Goal: Task Accomplishment & Management: Manage account settings

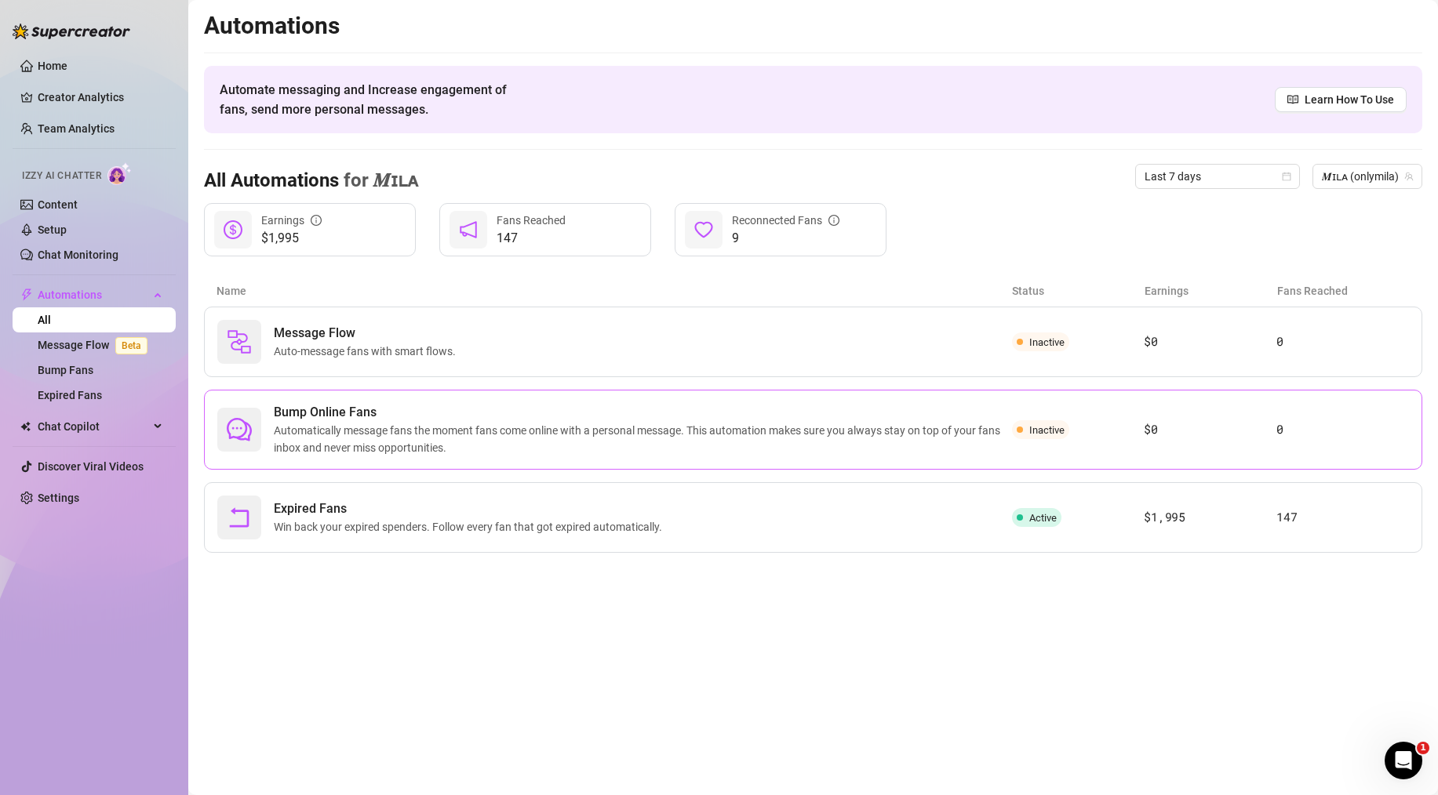
click at [1210, 447] on div "Bump Online Fans Automatically message fans the moment fans come online with a …" at bounding box center [813, 430] width 1218 height 80
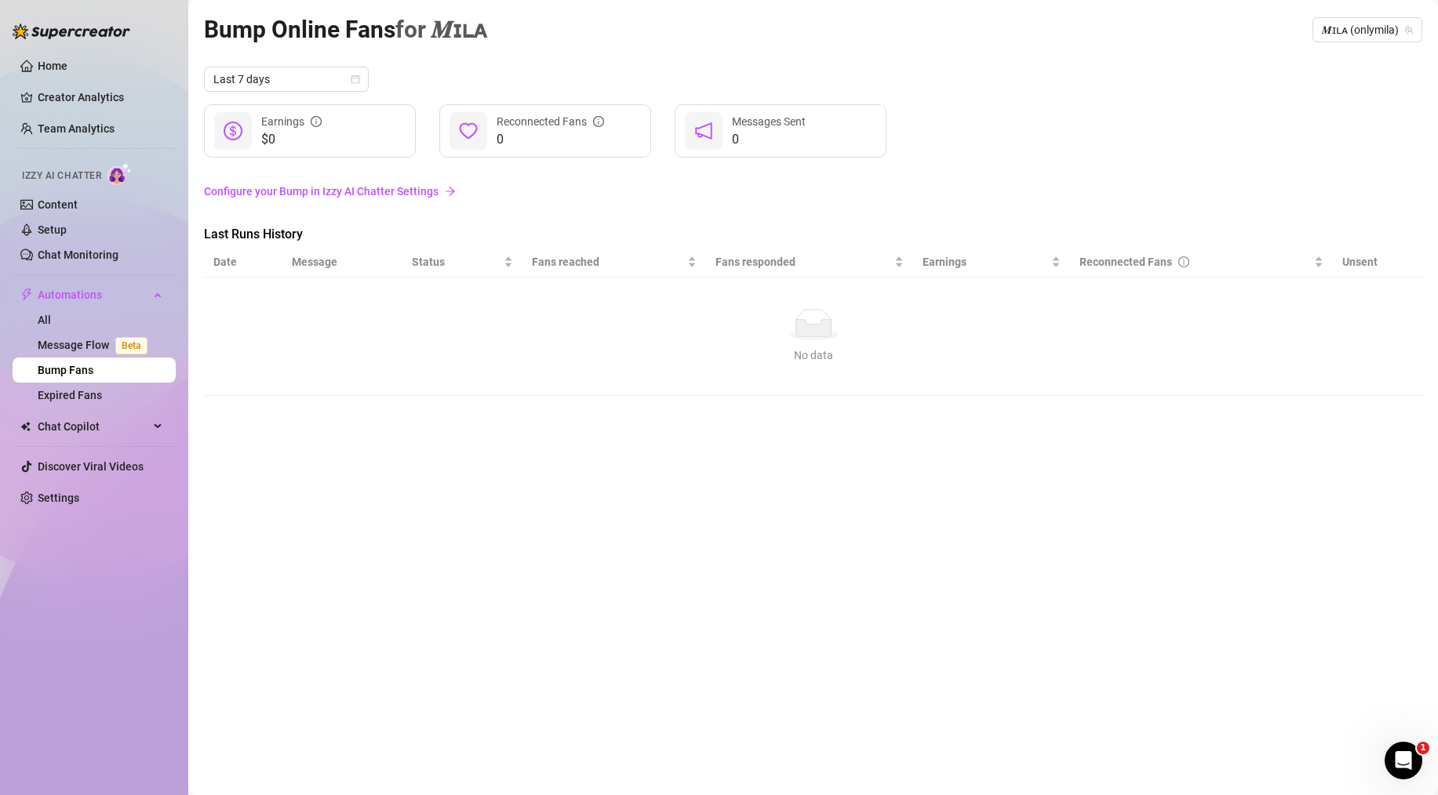
click at [420, 191] on link "Configure your Bump in Izzy AI Chatter Settings" at bounding box center [813, 191] width 1218 height 17
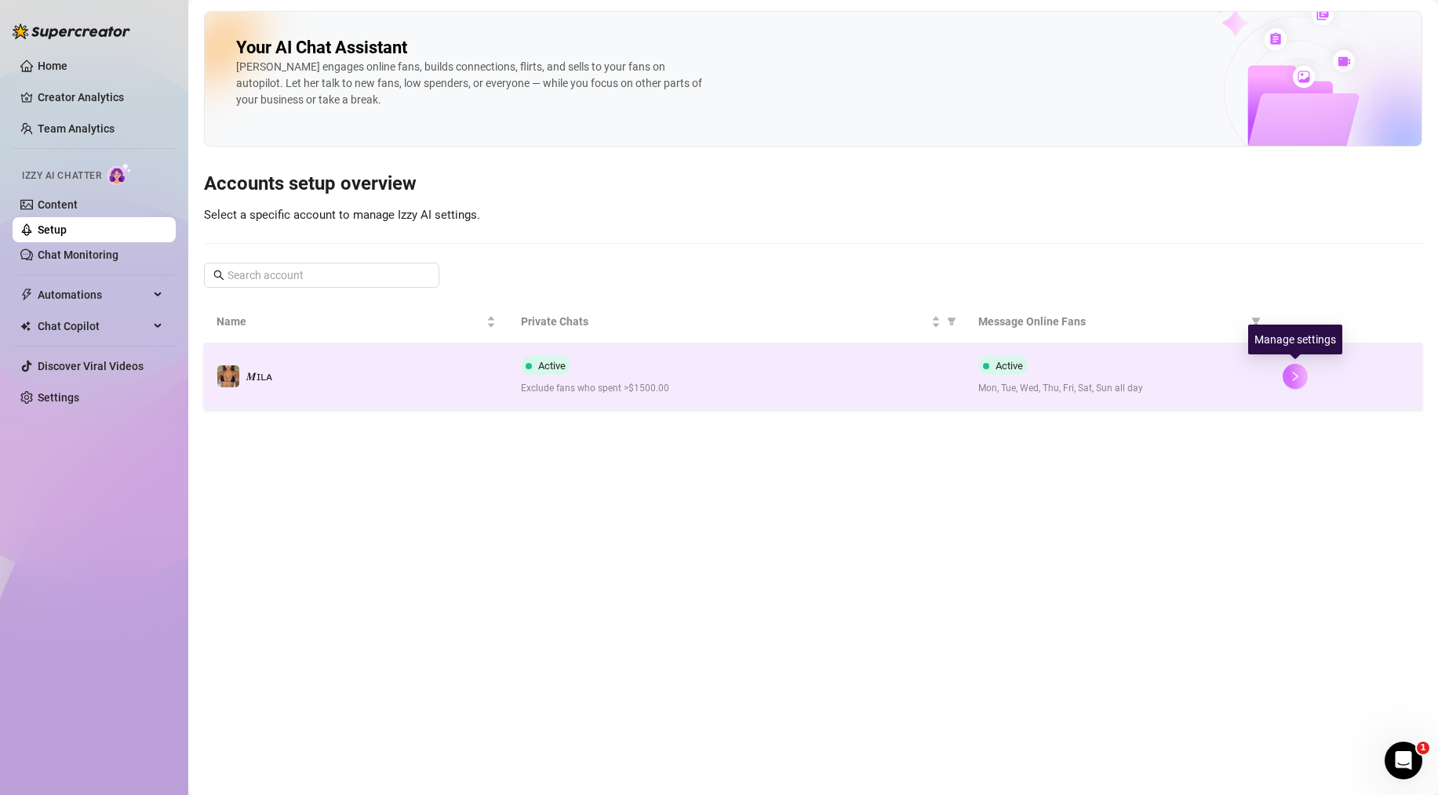
click at [1292, 377] on icon "right" at bounding box center [1295, 376] width 11 height 11
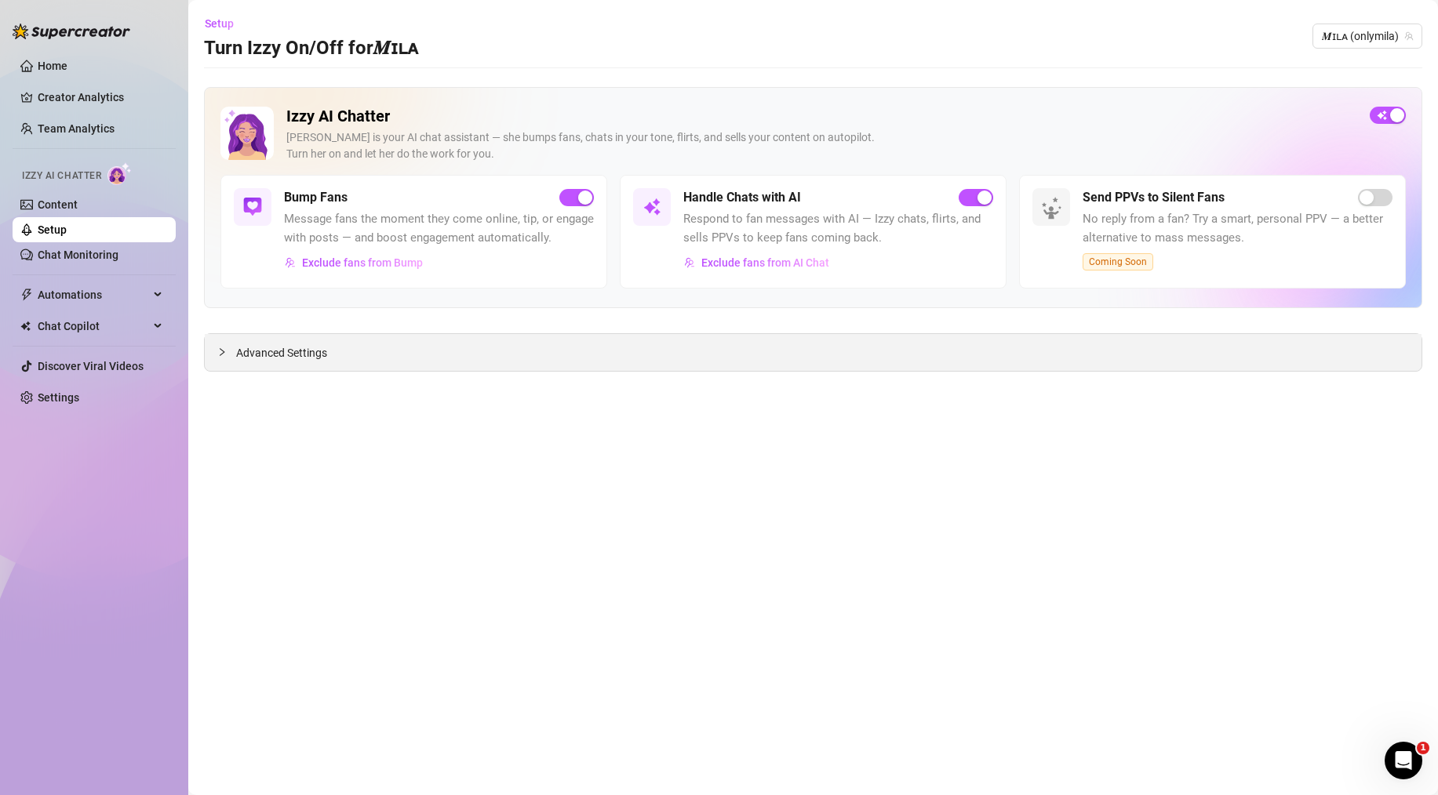
click at [221, 355] on icon "collapsed" at bounding box center [222, 352] width 5 height 8
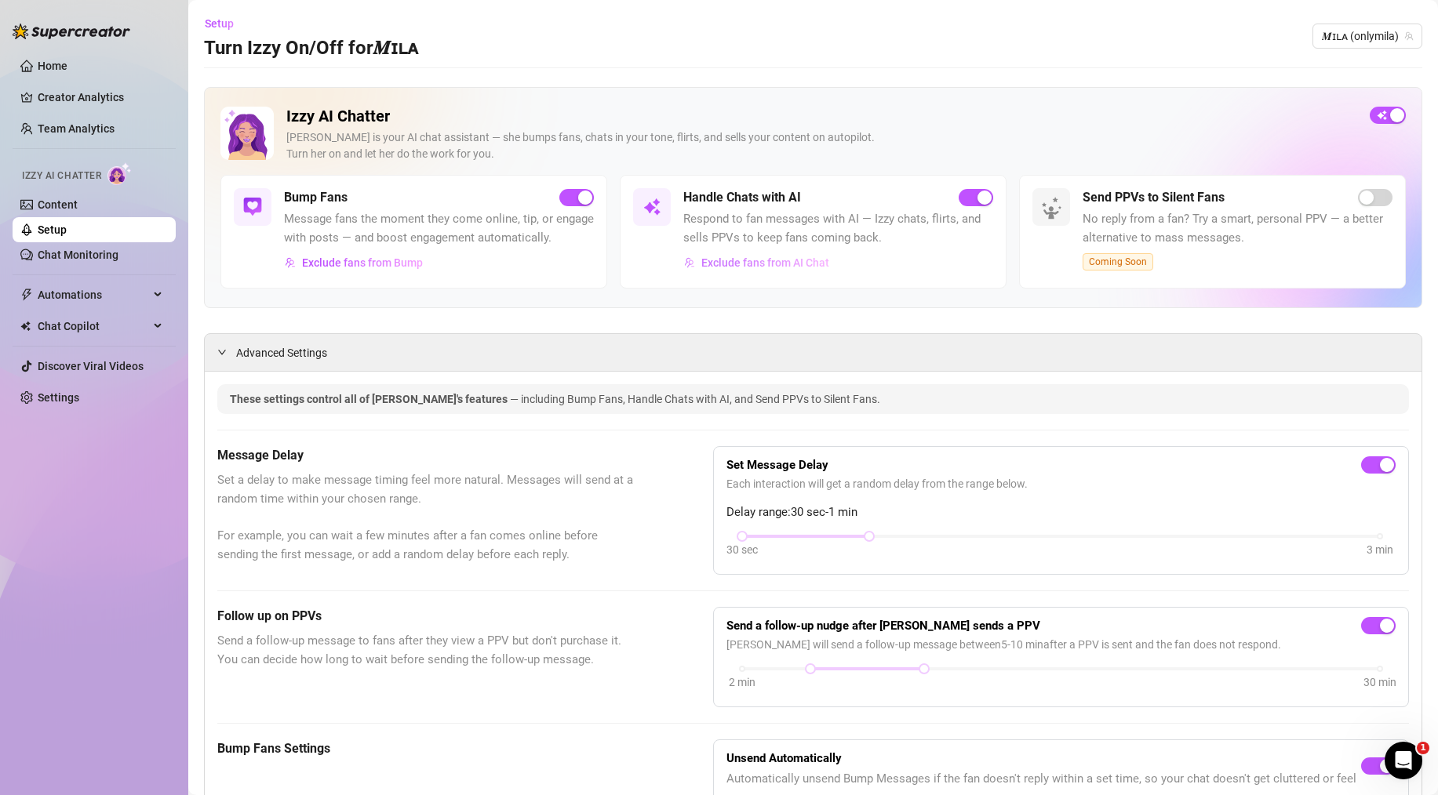
click at [773, 264] on span "Exclude fans from AI Chat" at bounding box center [765, 263] width 128 height 13
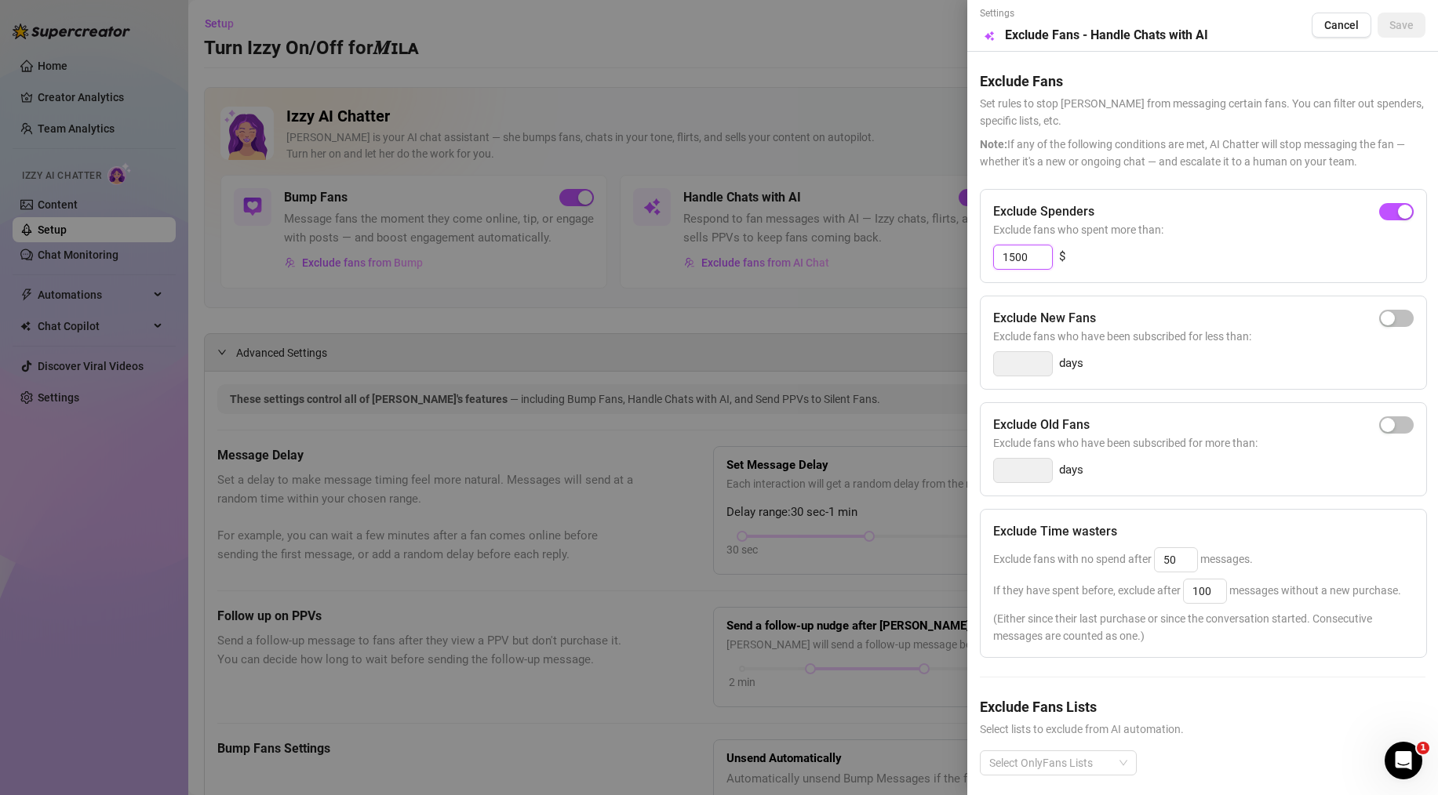
click at [1040, 252] on input "1500" at bounding box center [1023, 258] width 58 height 24
type input "1"
click at [1024, 228] on span "Exclude fans who spent more than:" at bounding box center [1203, 229] width 420 height 17
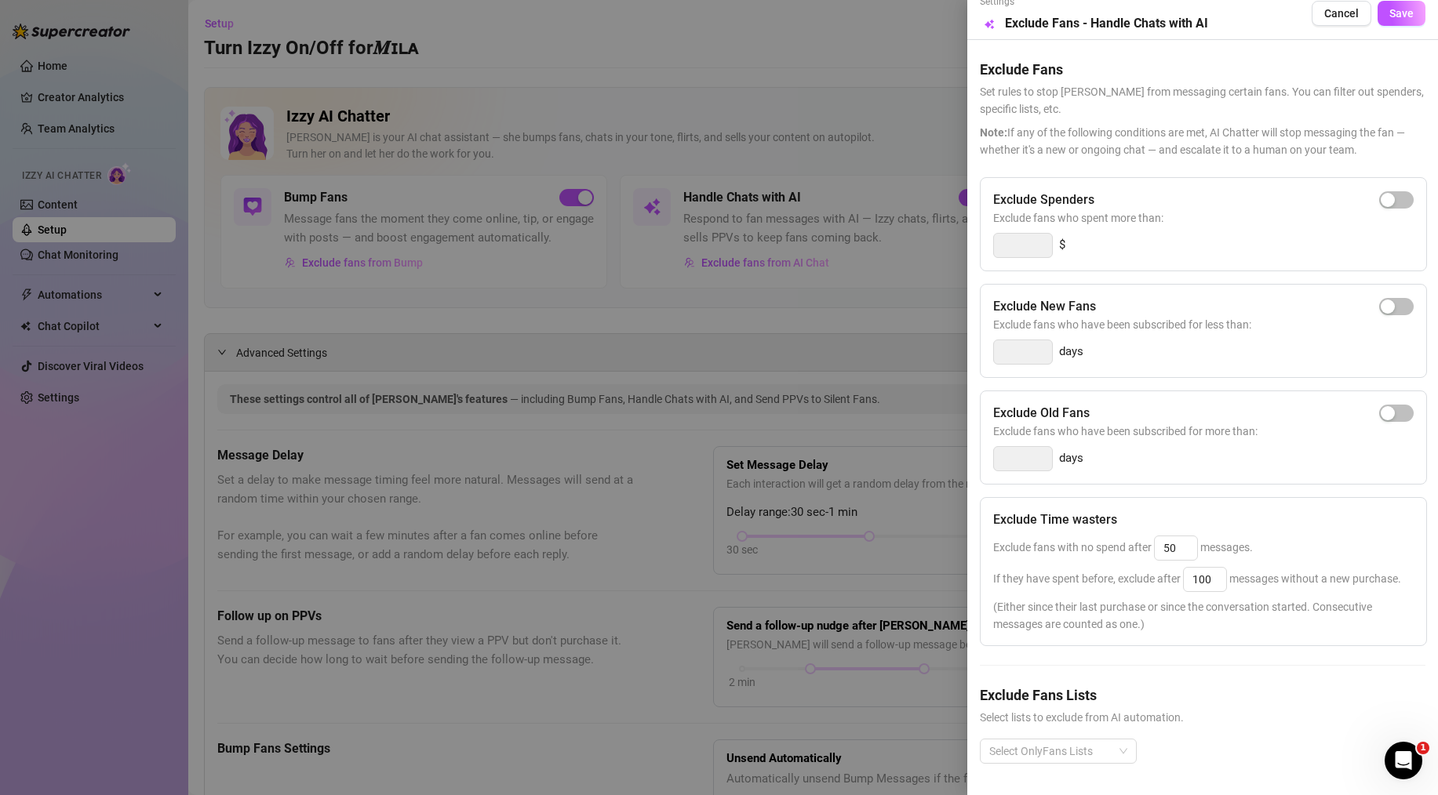
scroll to position [41, 0]
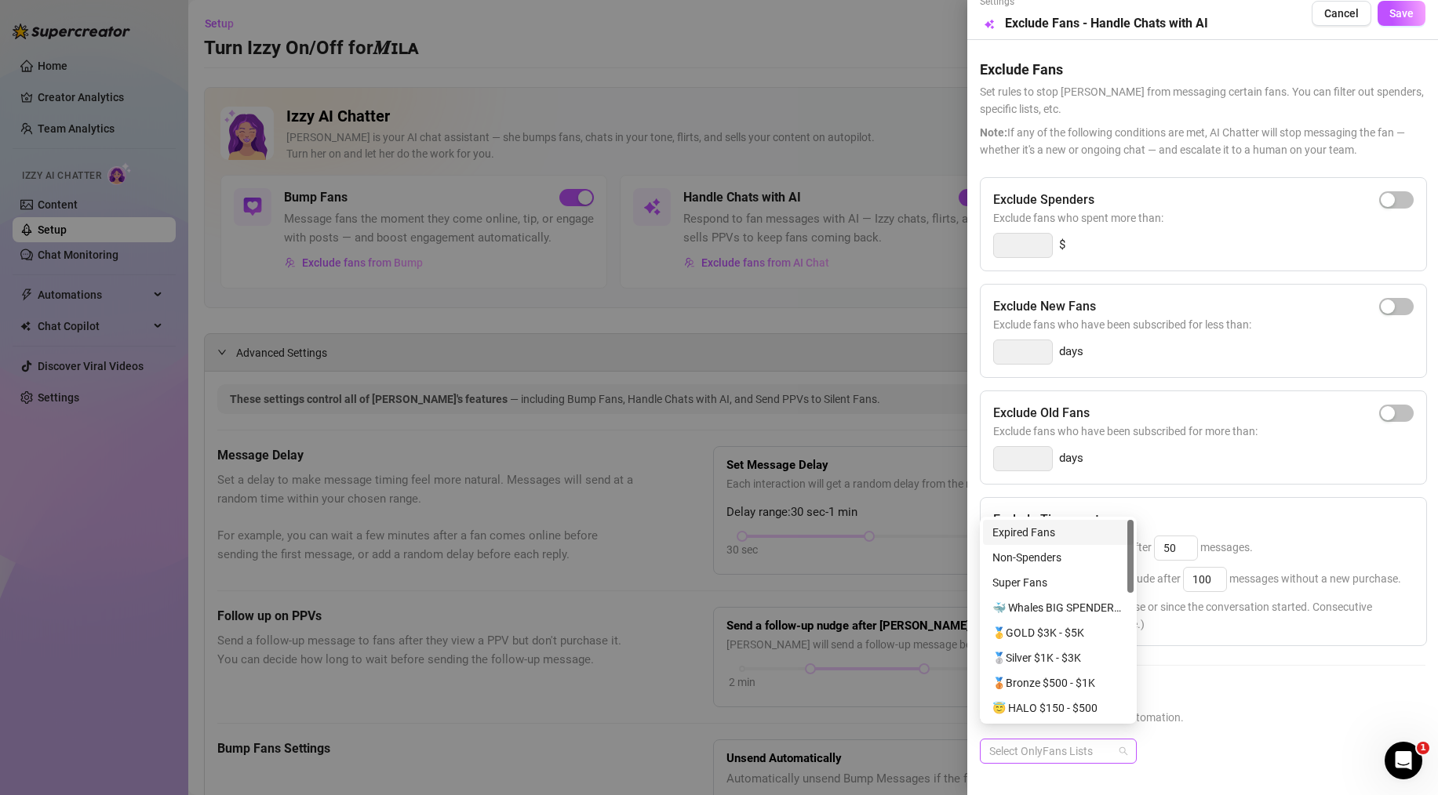
click at [1108, 742] on div at bounding box center [1050, 751] width 134 height 22
click at [1327, 412] on div "Exclude Old Fans Exclude fans who have been subscribed for more than: days" at bounding box center [1203, 438] width 447 height 94
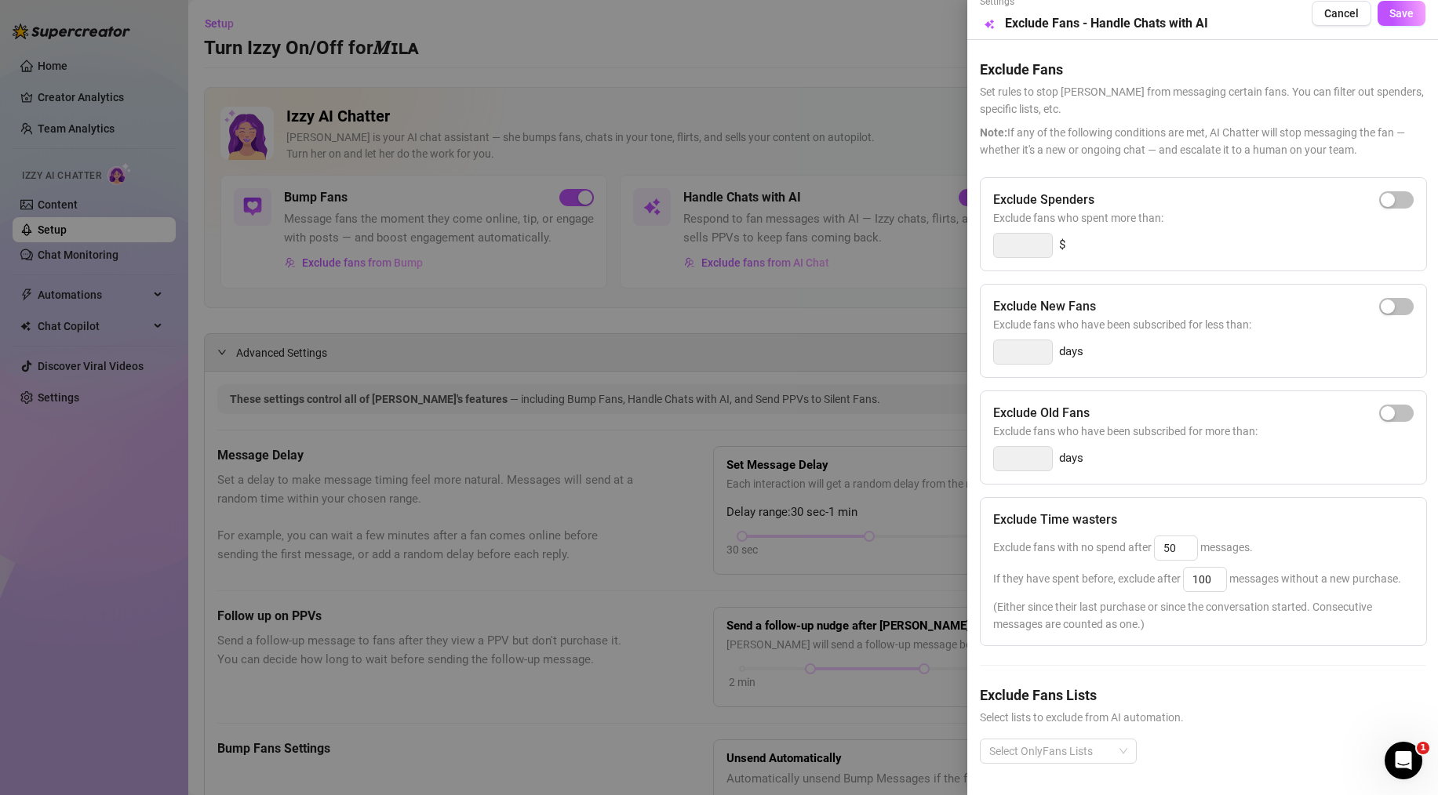
scroll to position [0, 0]
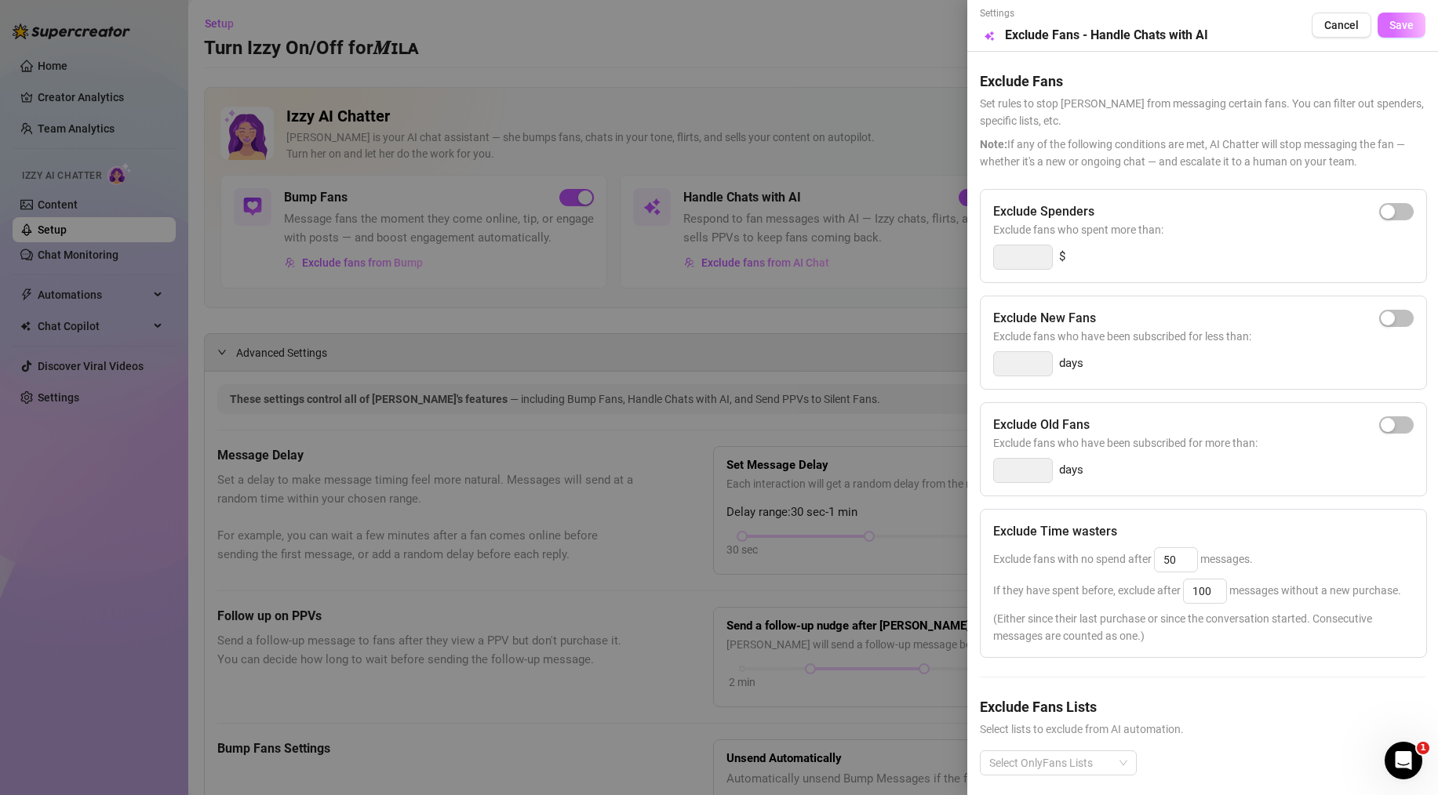
click at [1397, 16] on button "Save" at bounding box center [1401, 25] width 48 height 25
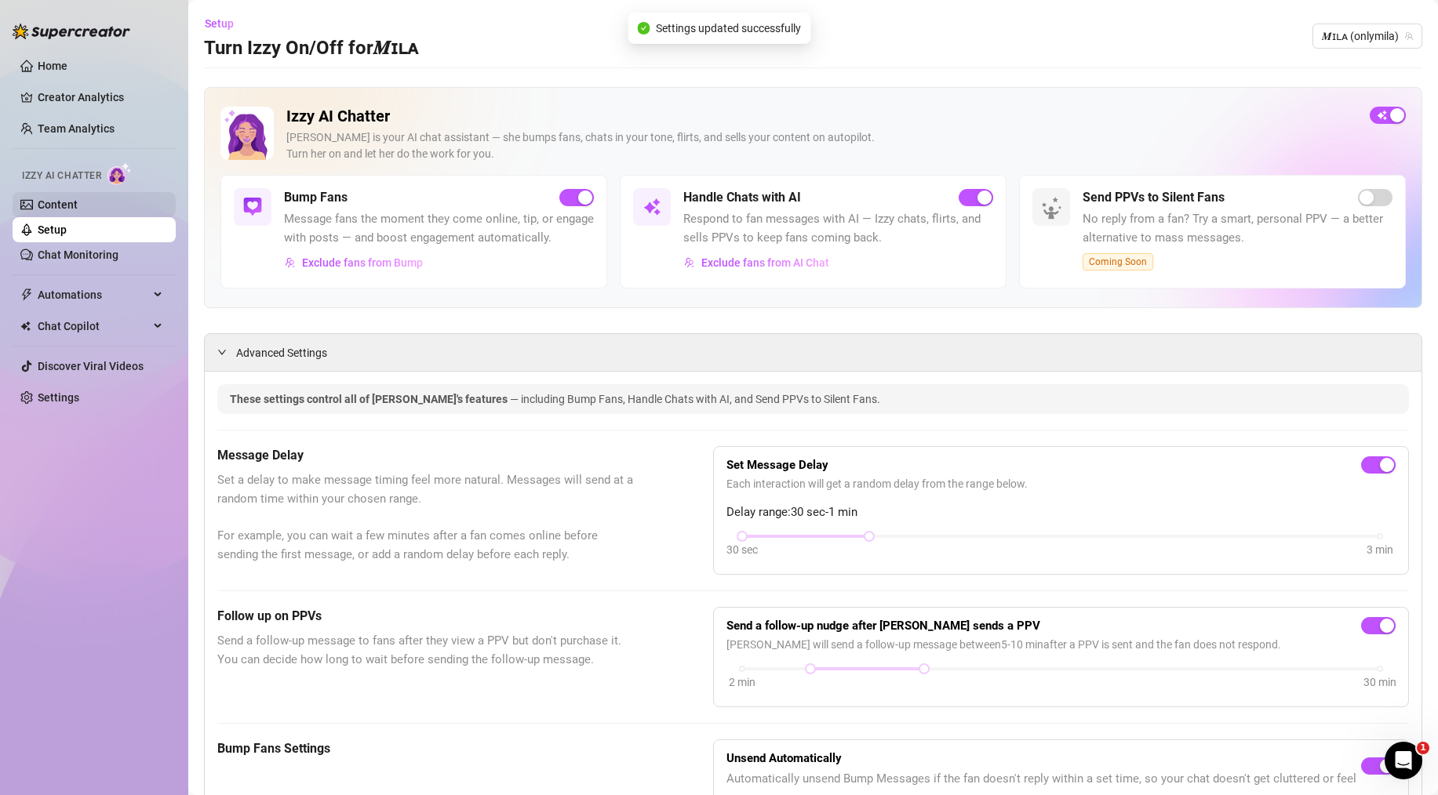
click at [52, 199] on link "Content" at bounding box center [58, 204] width 40 height 13
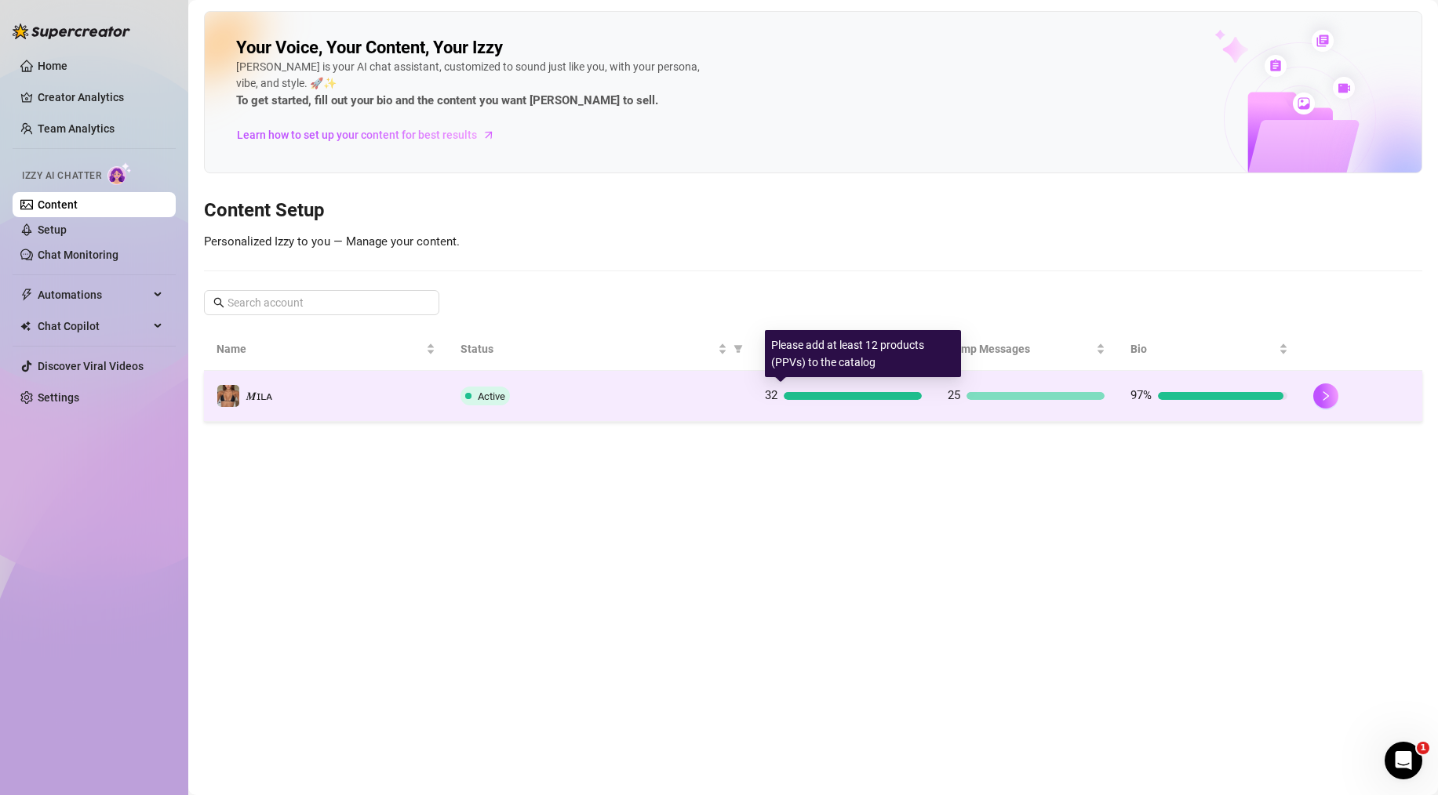
click at [780, 396] on div "32" at bounding box center [843, 396] width 157 height 19
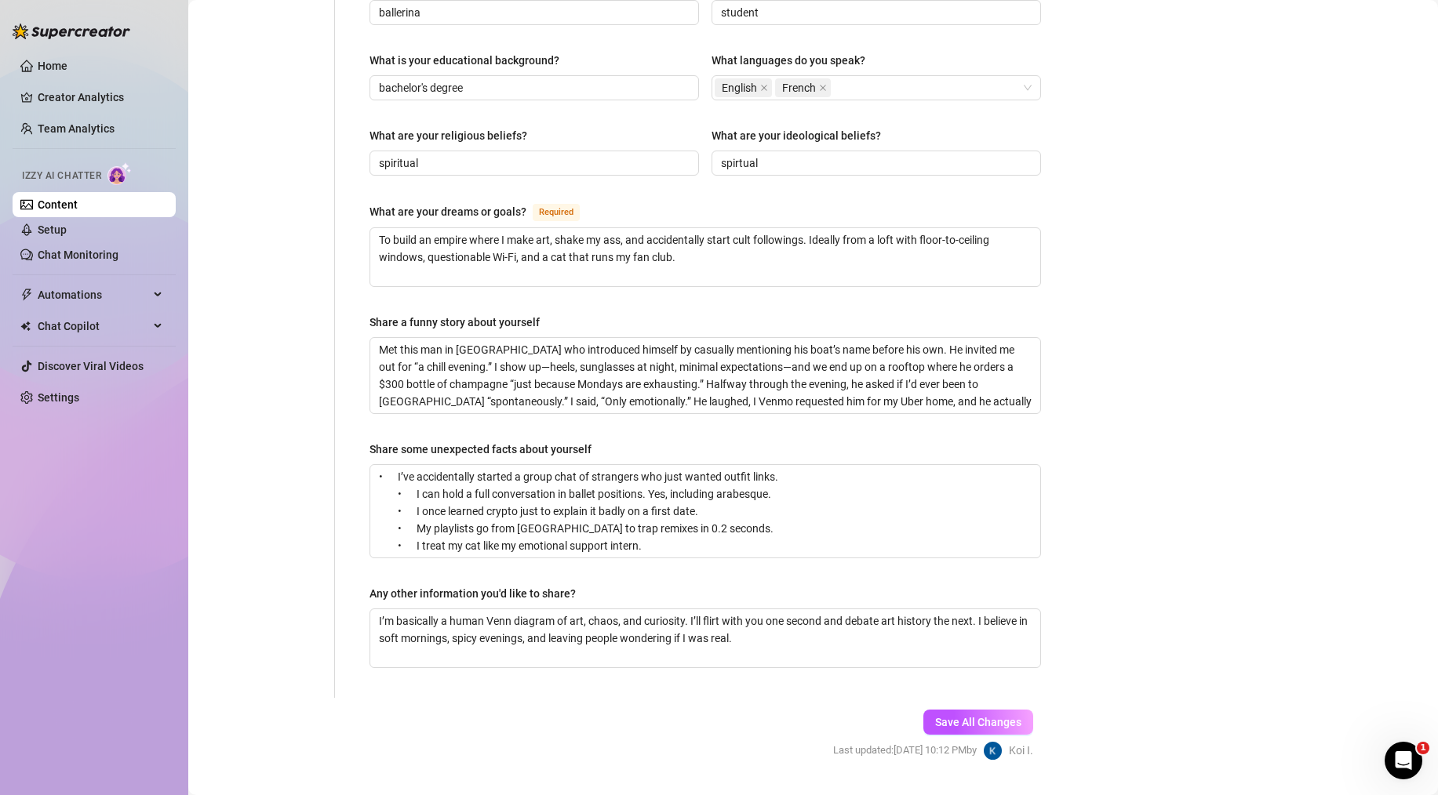
scroll to position [831, 0]
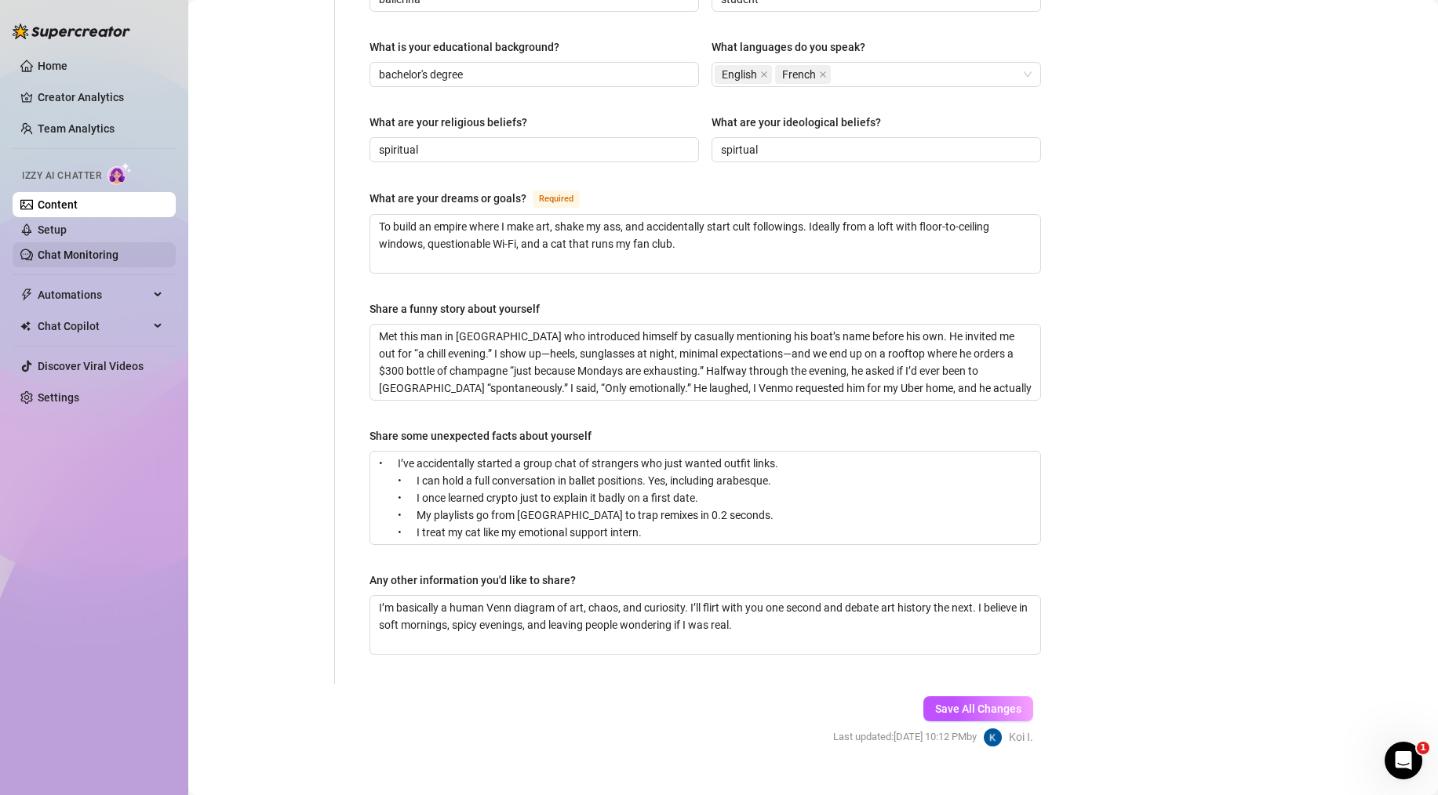
click at [65, 259] on link "Chat Monitoring" at bounding box center [78, 255] width 81 height 13
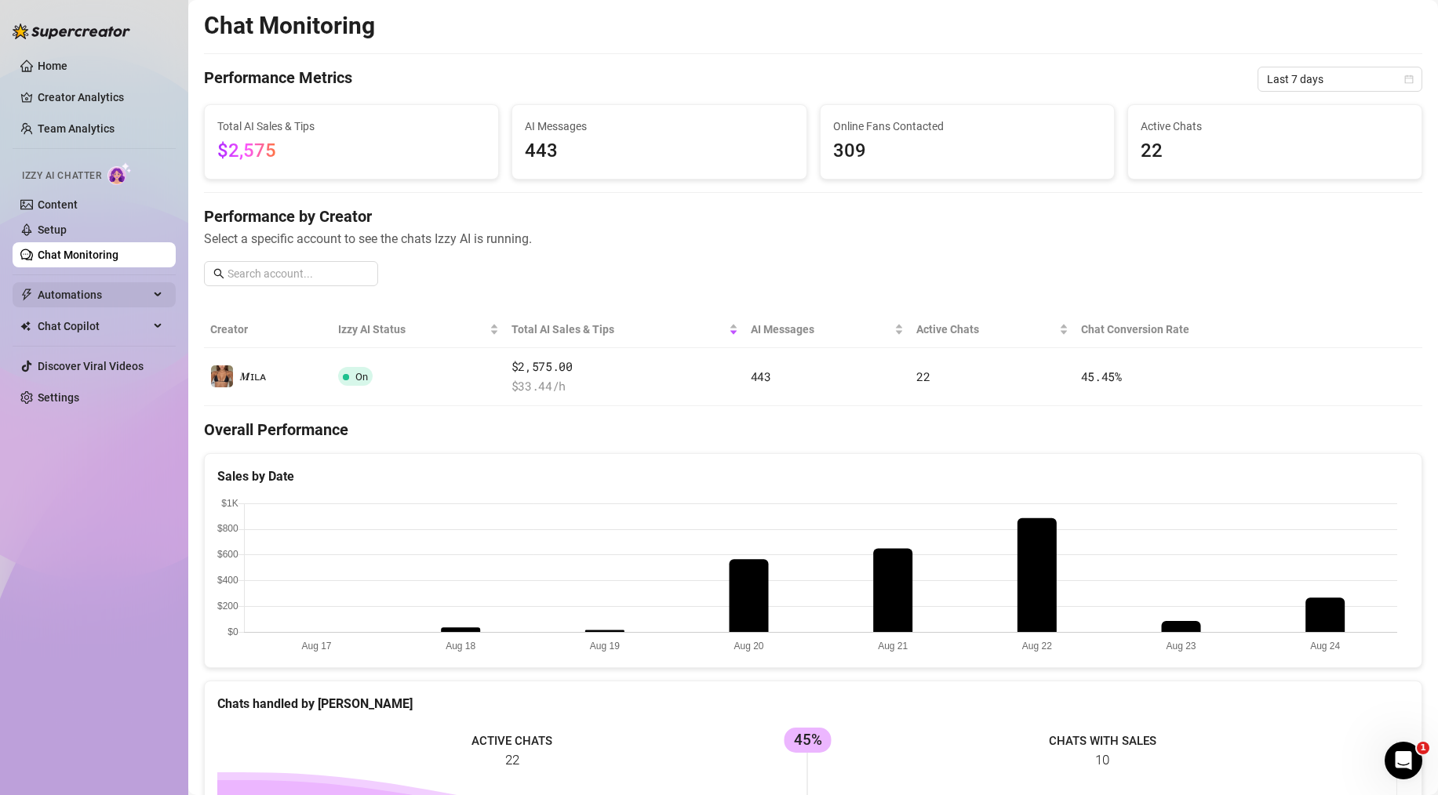
click at [75, 286] on span "Automations" at bounding box center [93, 294] width 111 height 25
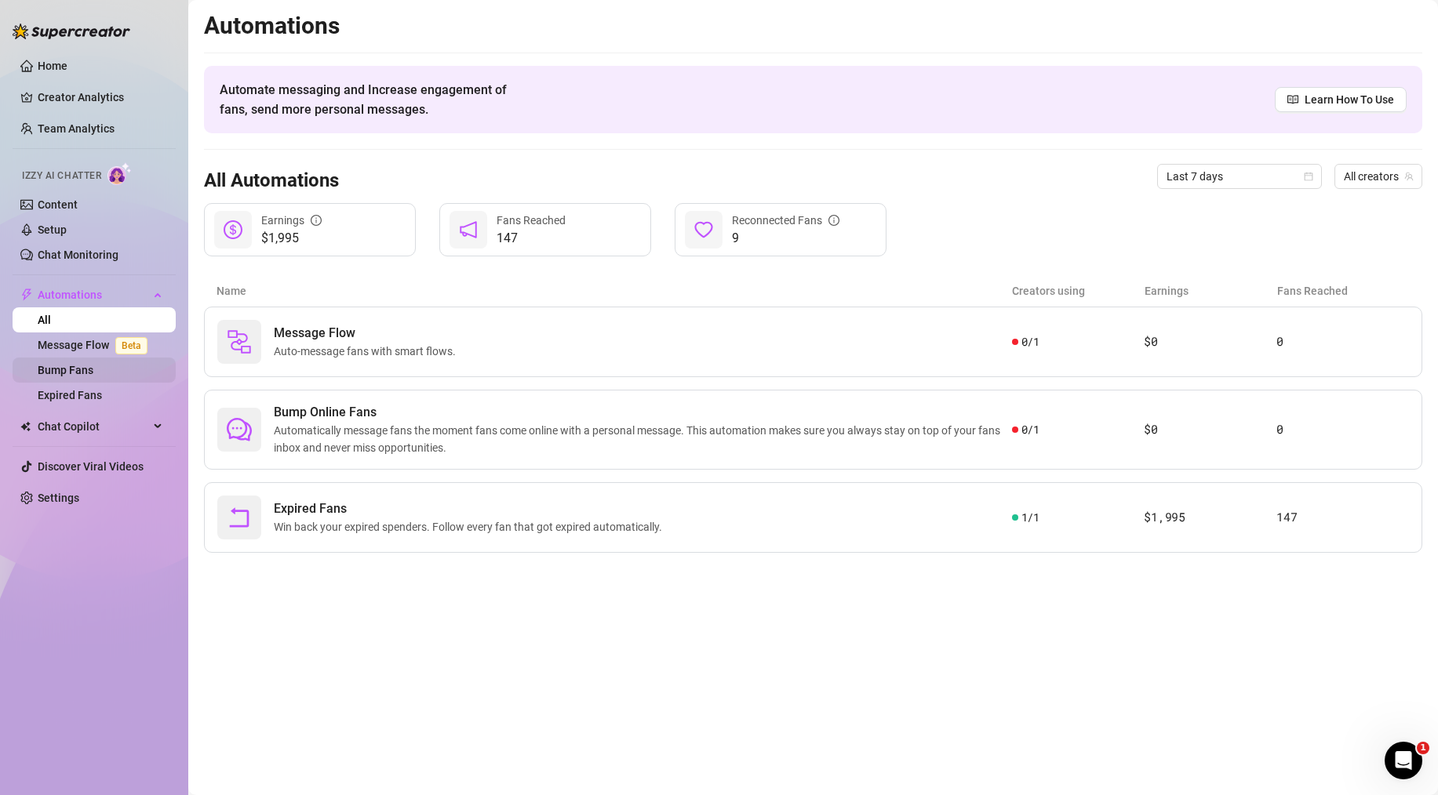
click at [72, 364] on link "Bump Fans" at bounding box center [66, 370] width 56 height 13
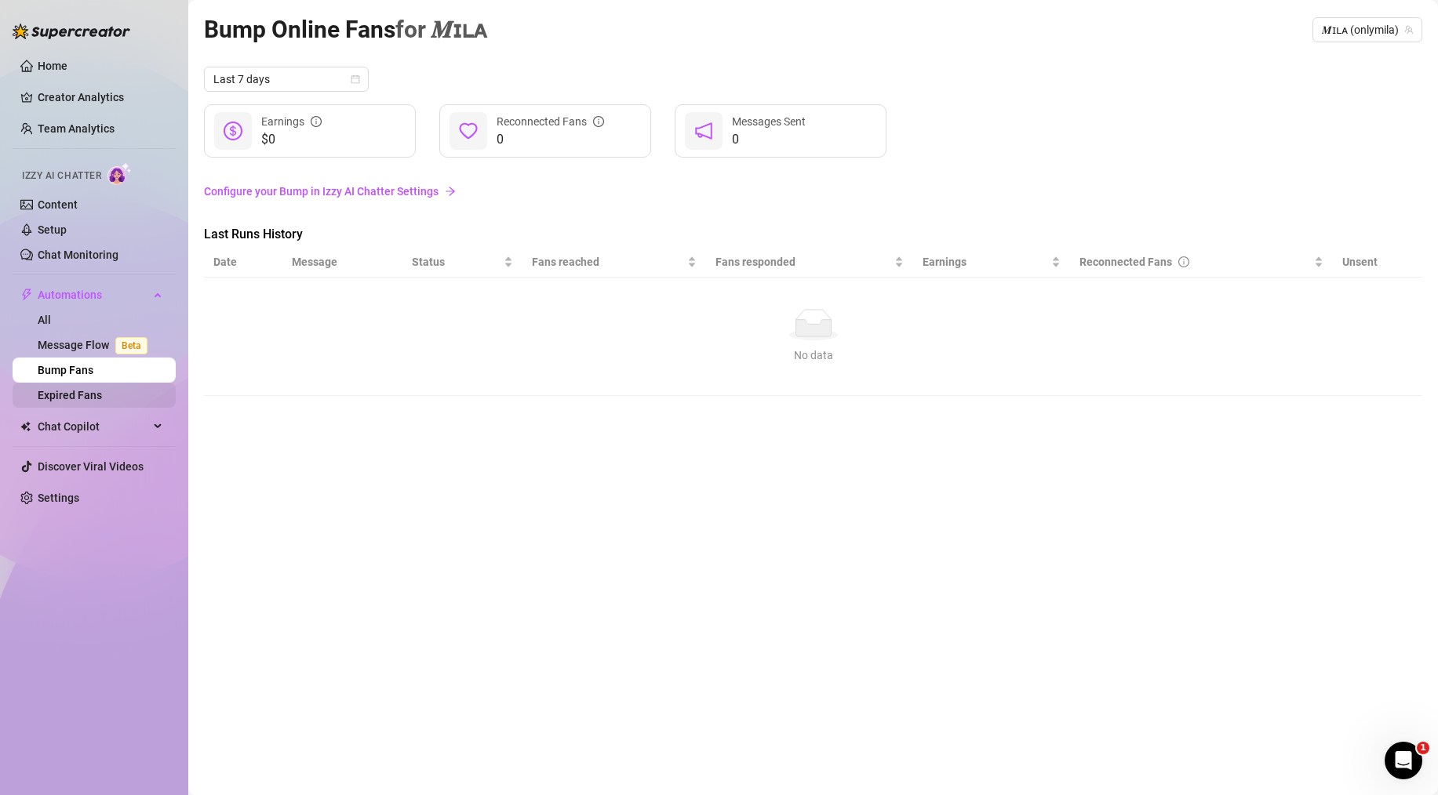
click at [93, 398] on link "Expired Fans" at bounding box center [70, 395] width 64 height 13
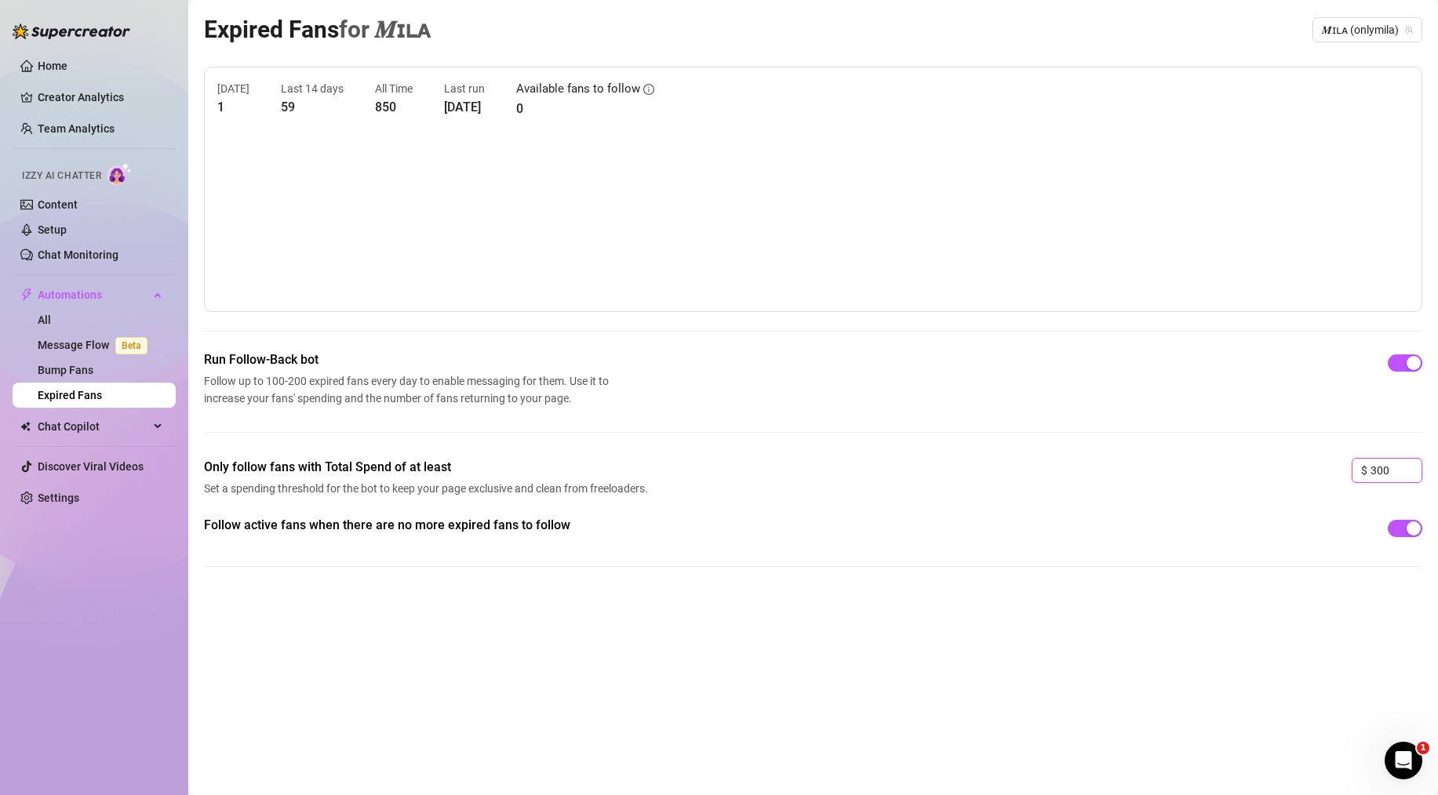
drag, startPoint x: 1397, startPoint y: 471, endPoint x: 1292, endPoint y: 461, distance: 105.6
click at [1292, 461] on div "Only follow fans with Total Spend of at least Set a spending threshold for the …" at bounding box center [813, 487] width 1218 height 58
type input "0"
click at [40, 62] on link "Home" at bounding box center [53, 66] width 30 height 13
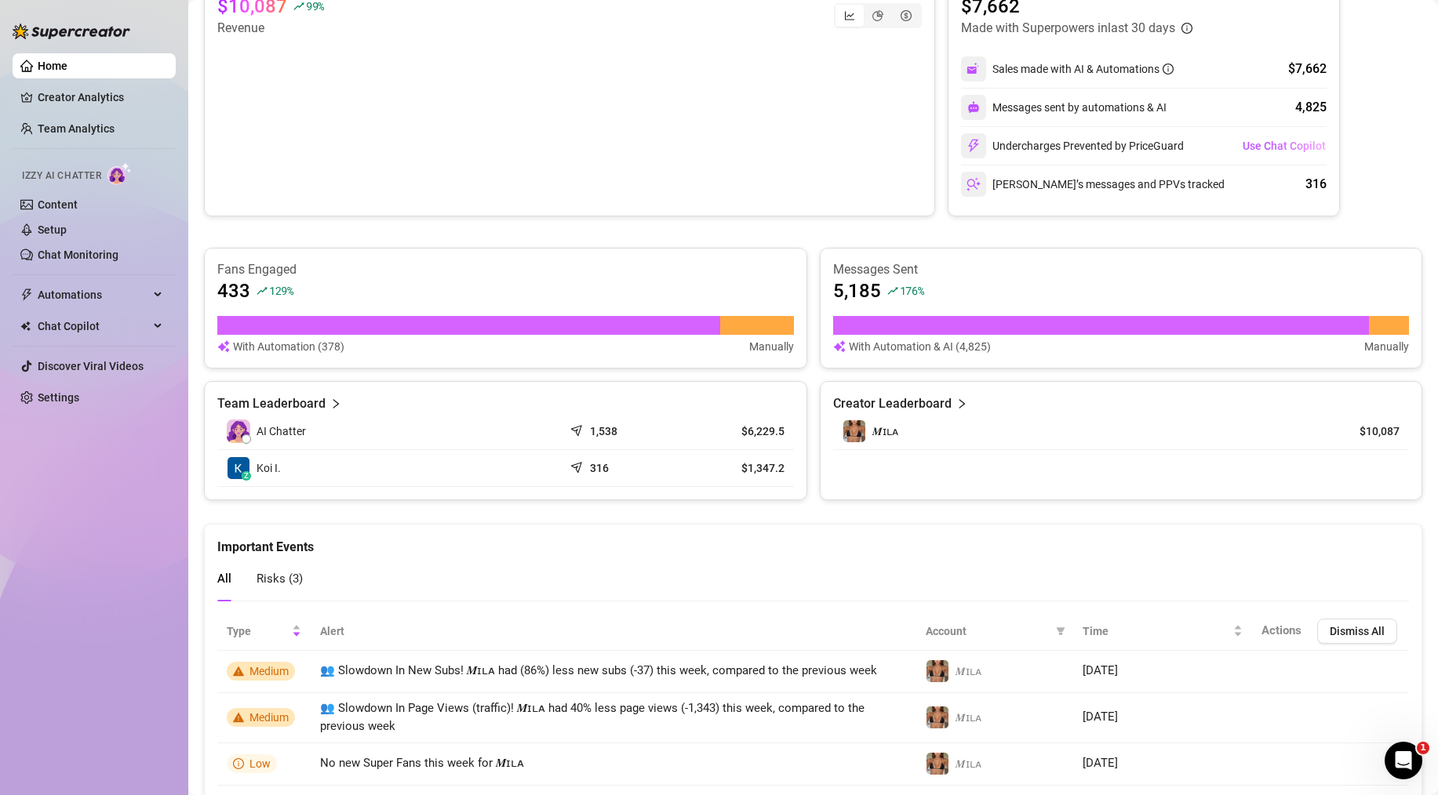
scroll to position [753, 0]
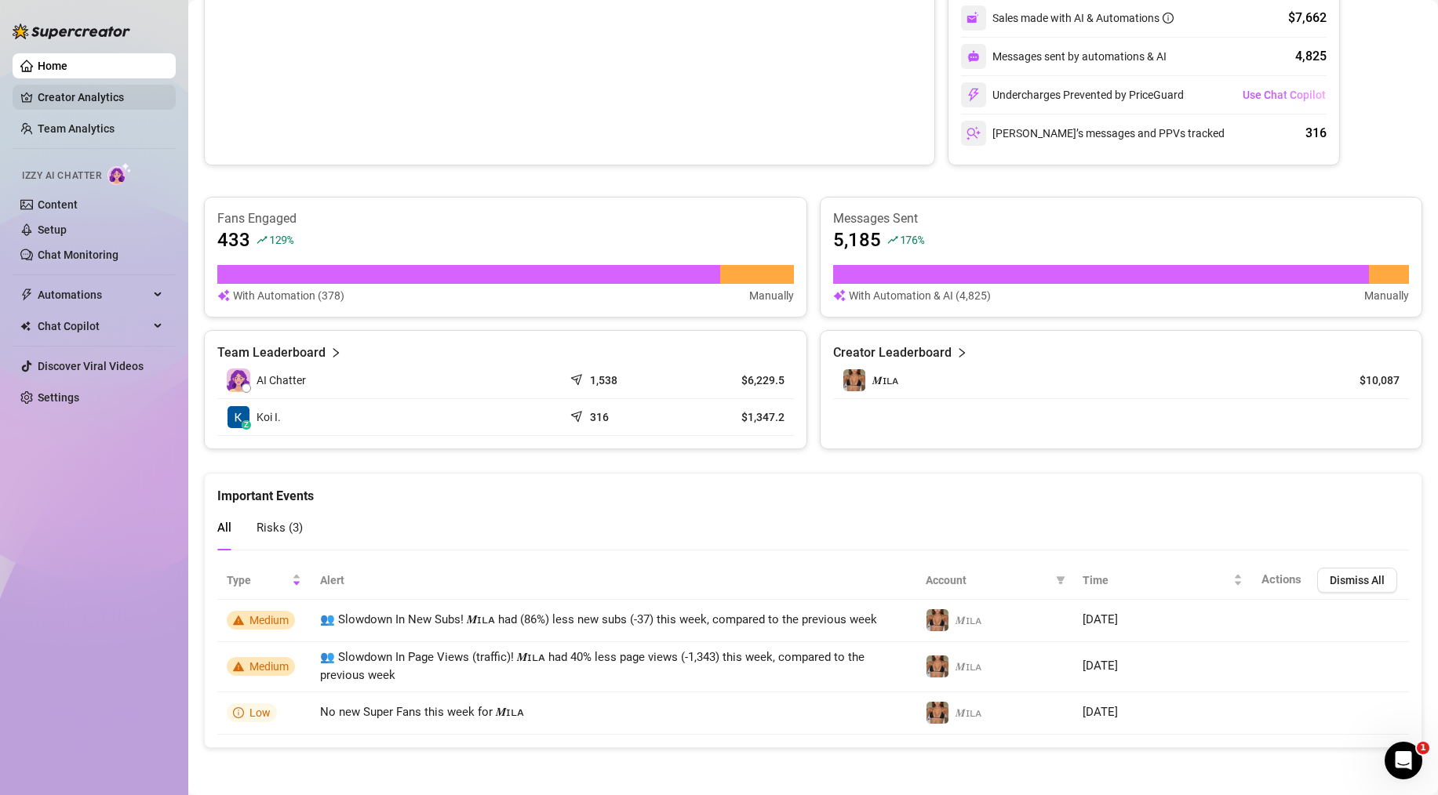
click at [60, 92] on link "Creator Analytics" at bounding box center [101, 97] width 126 height 25
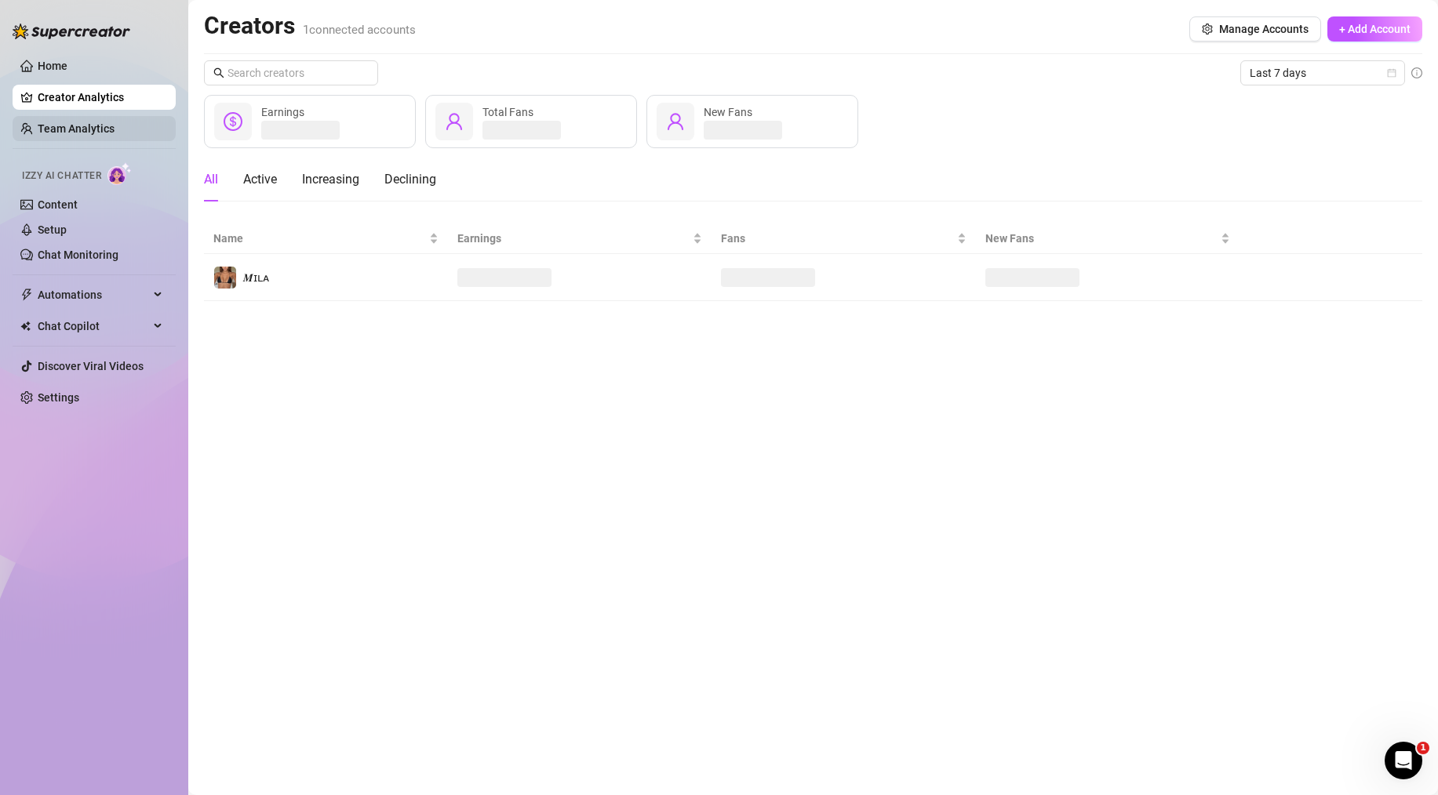
click at [60, 135] on link "Team Analytics" at bounding box center [76, 128] width 77 height 13
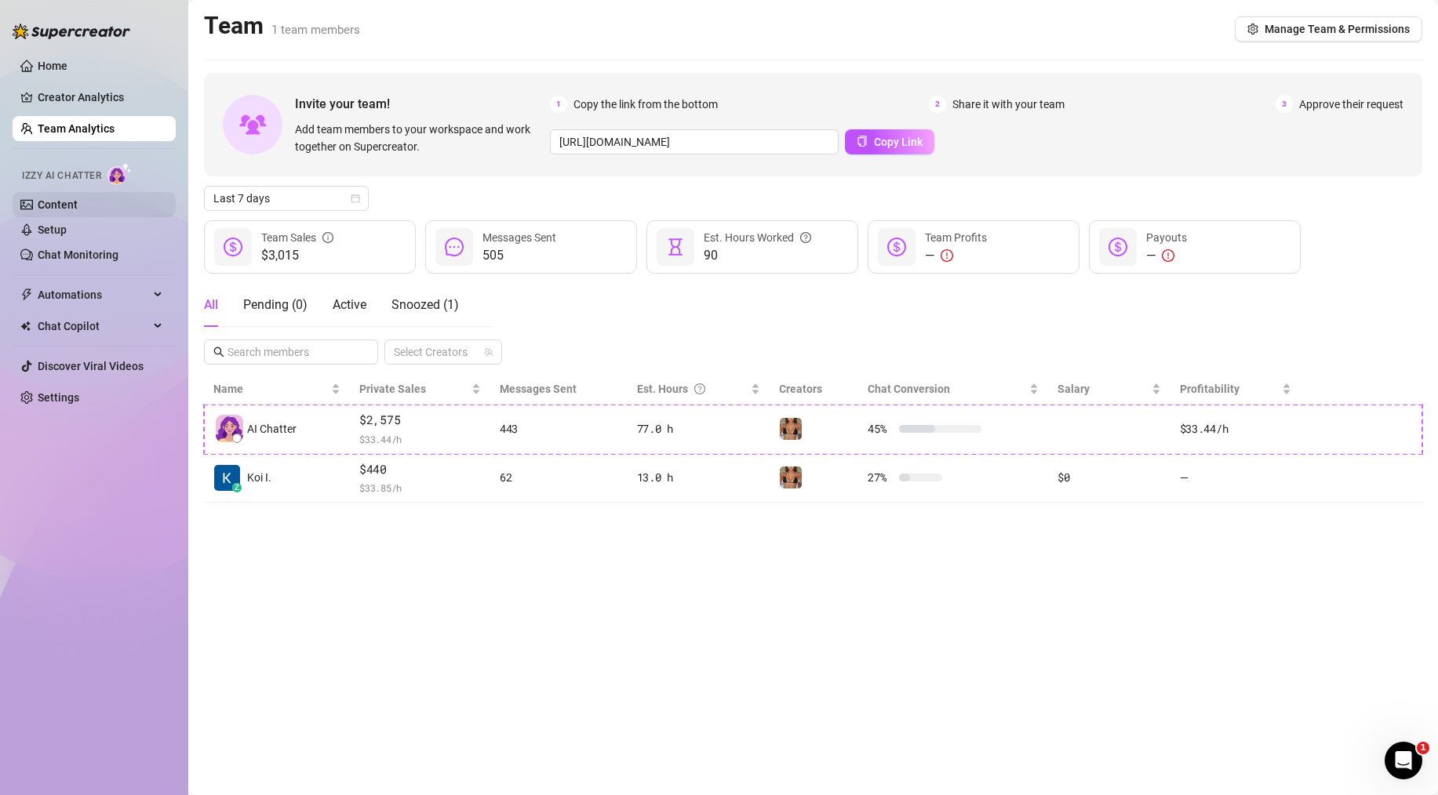
click at [60, 202] on link "Content" at bounding box center [58, 204] width 40 height 13
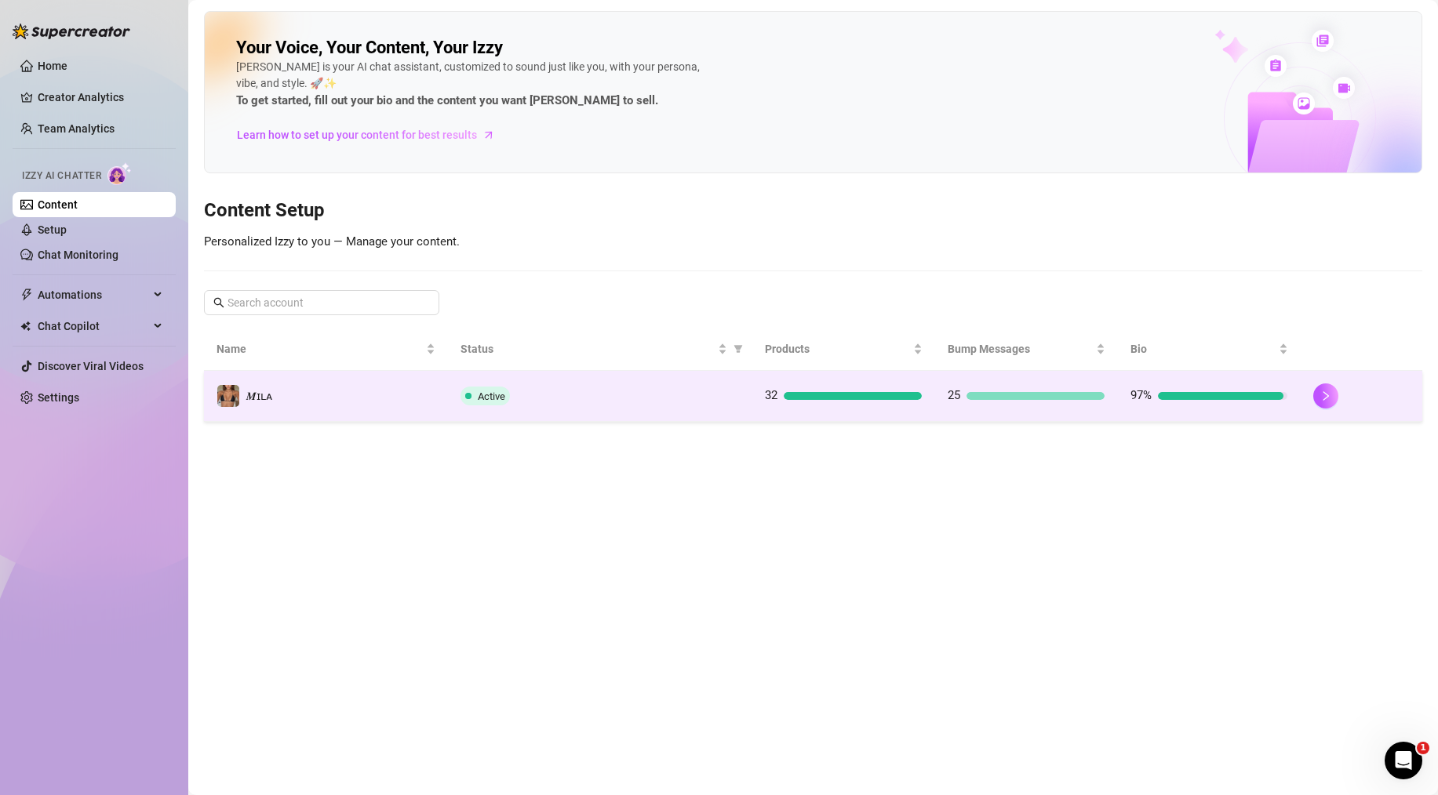
click at [501, 393] on span "Active" at bounding box center [491, 397] width 27 height 12
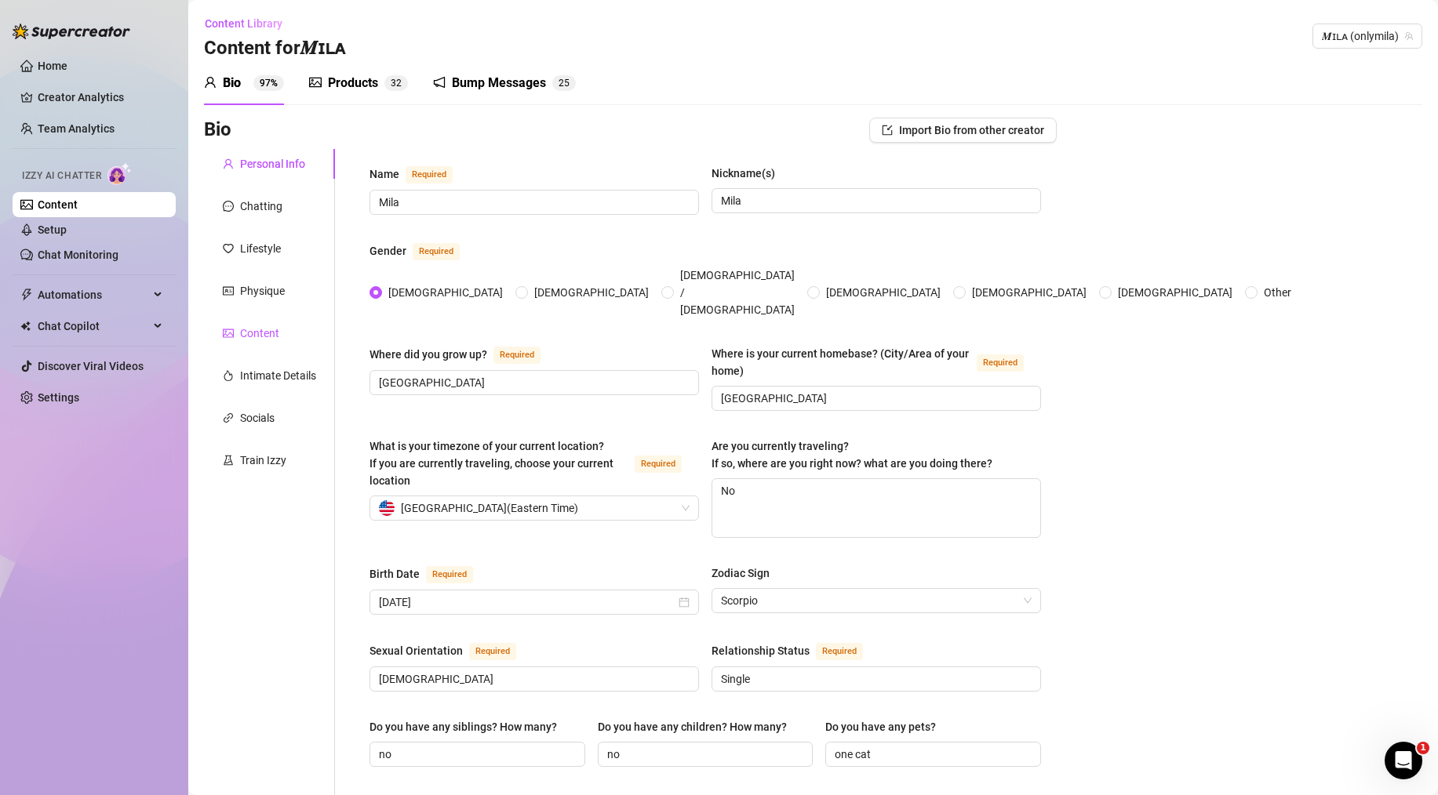
click at [259, 332] on div "Content" at bounding box center [259, 333] width 39 height 17
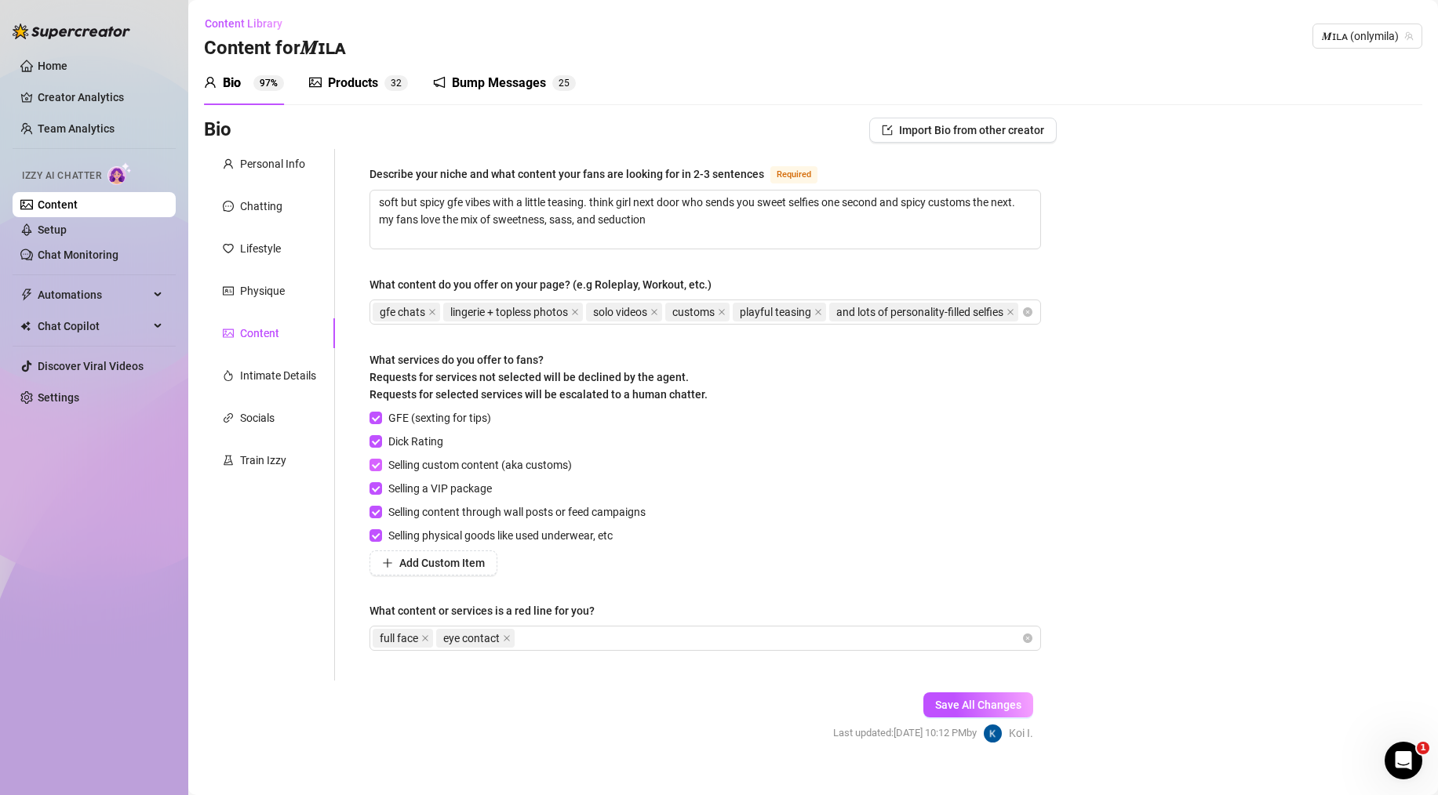
click at [372, 470] on input "Selling custom content (aka customs)" at bounding box center [374, 464] width 11 height 11
checkbox input "false"
click at [981, 718] on button "Save All Changes" at bounding box center [978, 705] width 110 height 25
click at [923, 693] on button "Save All Changes" at bounding box center [978, 705] width 110 height 25
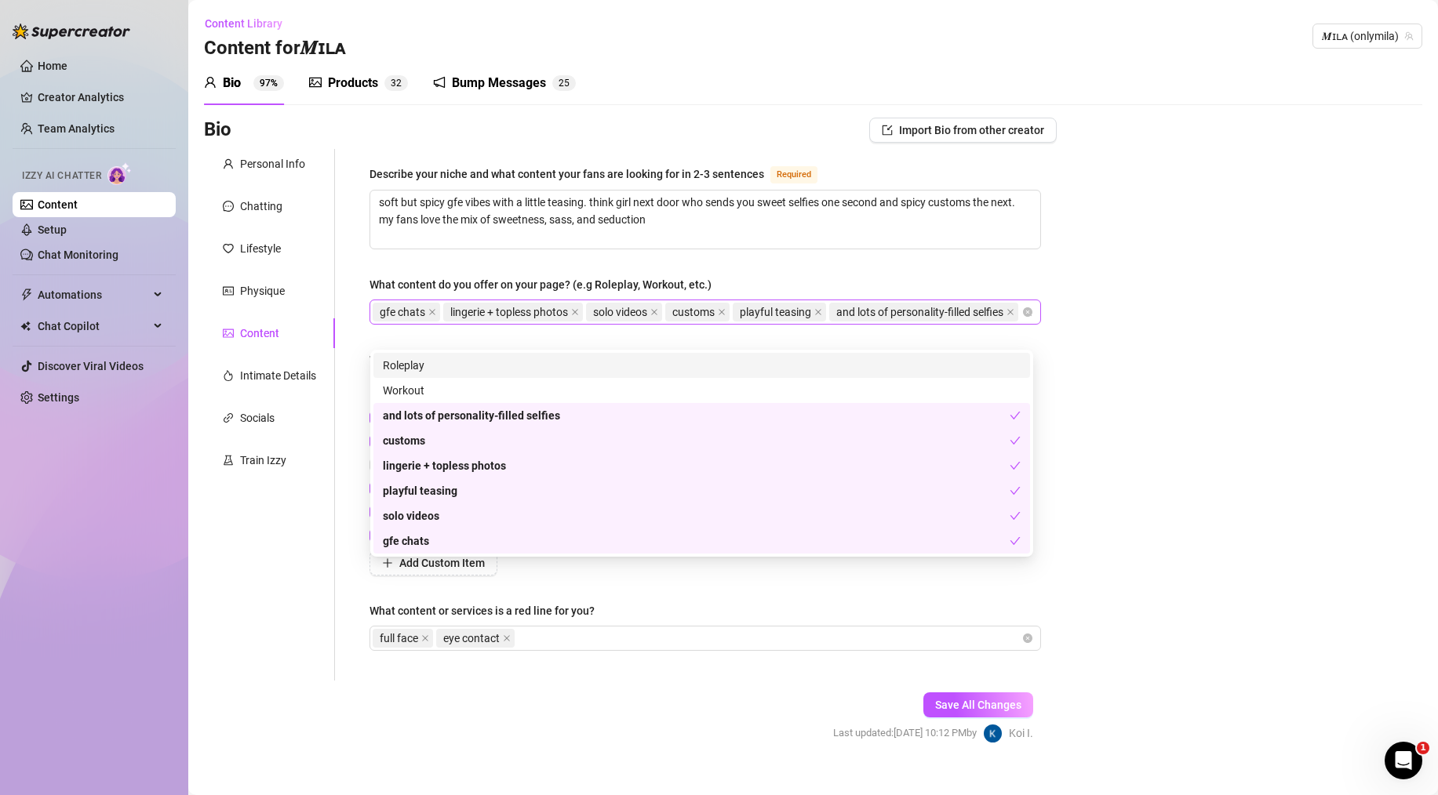
click at [653, 323] on div "gfe chats lingerie + topless photos solo videos customs playful teasing and lot…" at bounding box center [697, 312] width 649 height 22
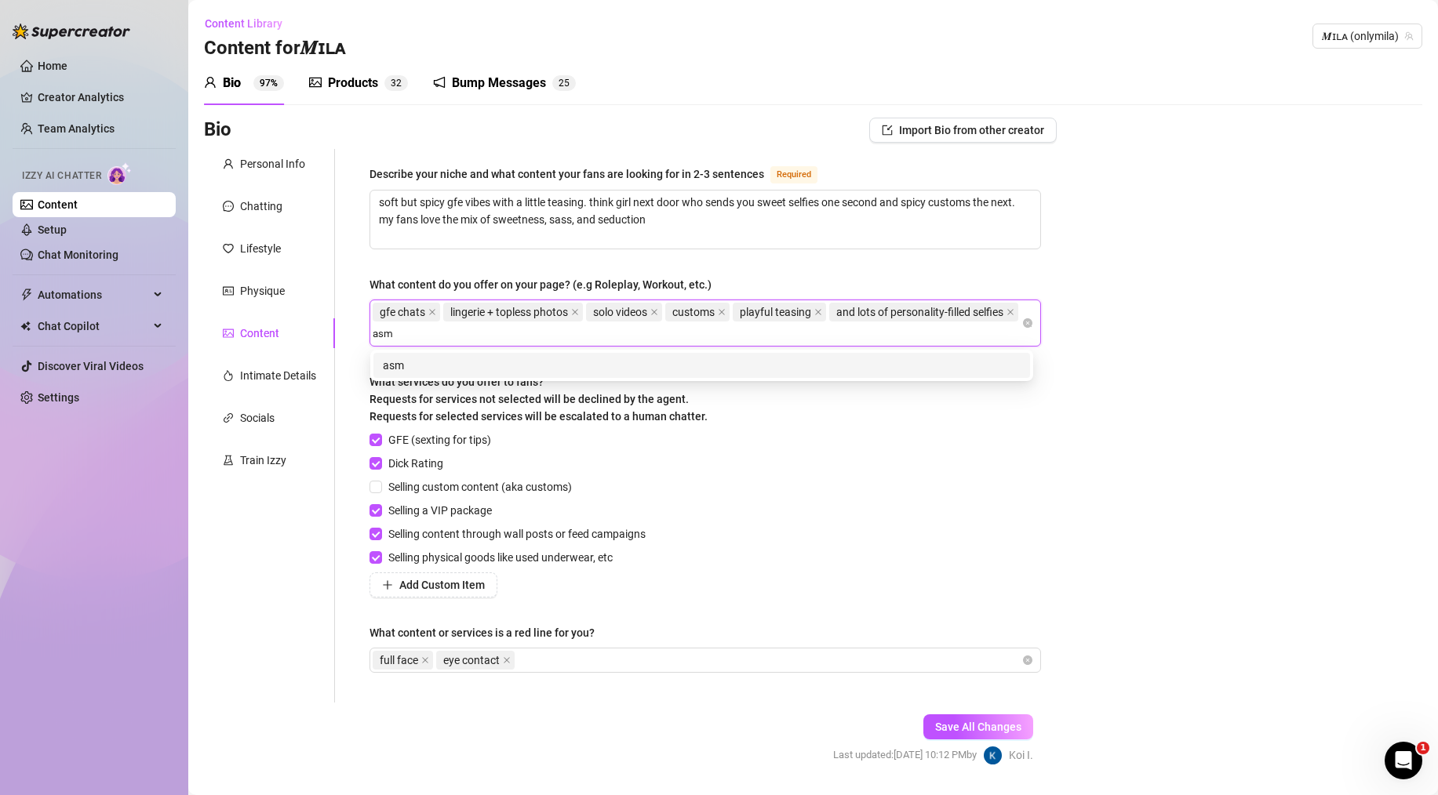
type input "asmr"
click at [525, 360] on div "asmr" at bounding box center [702, 365] width 638 height 17
type input "voice notes"
click at [571, 364] on div "voice notes" at bounding box center [702, 365] width 638 height 17
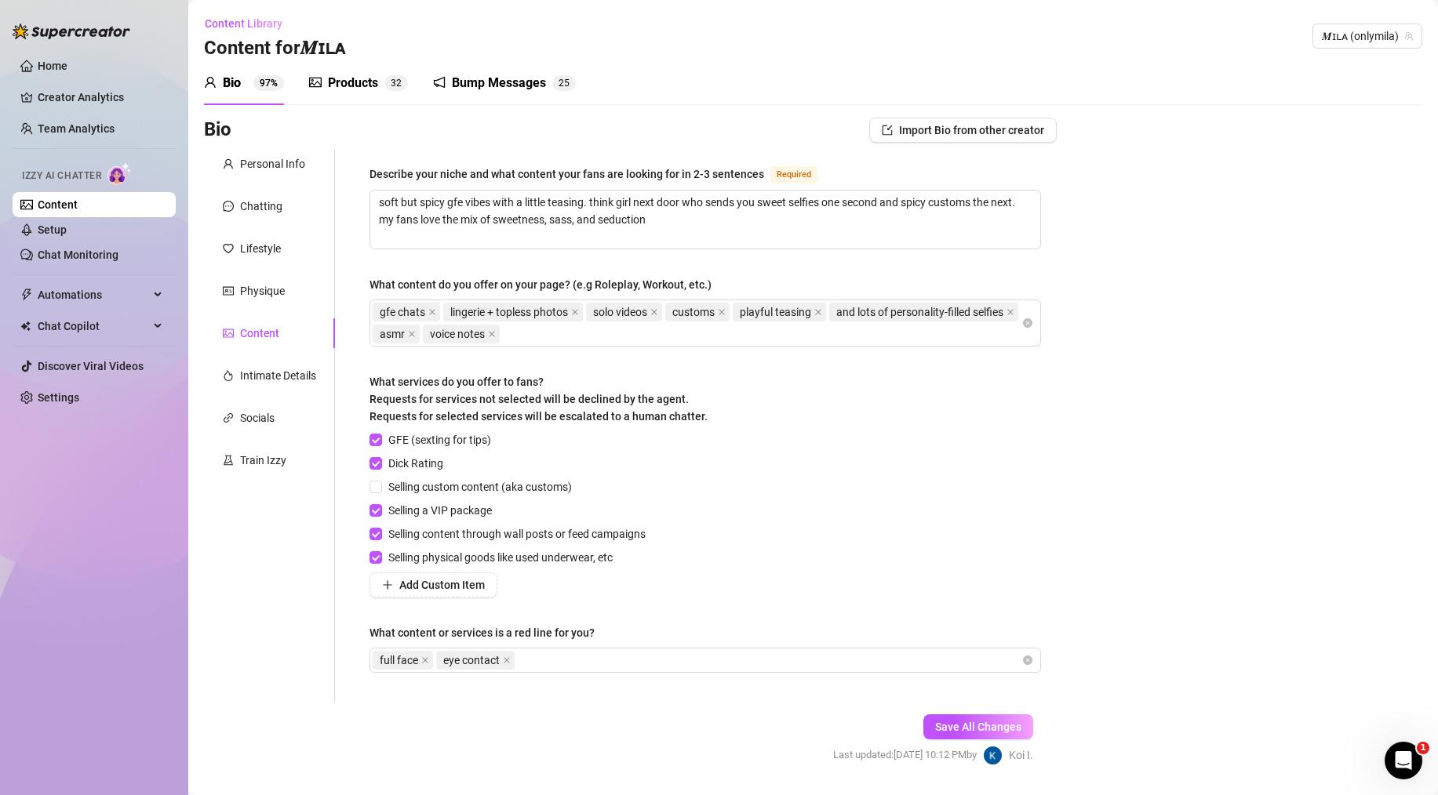
click at [1287, 305] on div "Bio Import Bio from other creator Personal Info Chatting Lifestyle Physique Con…" at bounding box center [813, 455] width 1218 height 675
click at [953, 726] on span "Save All Changes" at bounding box center [978, 727] width 86 height 13
click at [258, 328] on div "Content" at bounding box center [259, 333] width 39 height 17
click at [356, 72] on div "Products 3 2" at bounding box center [358, 83] width 99 height 44
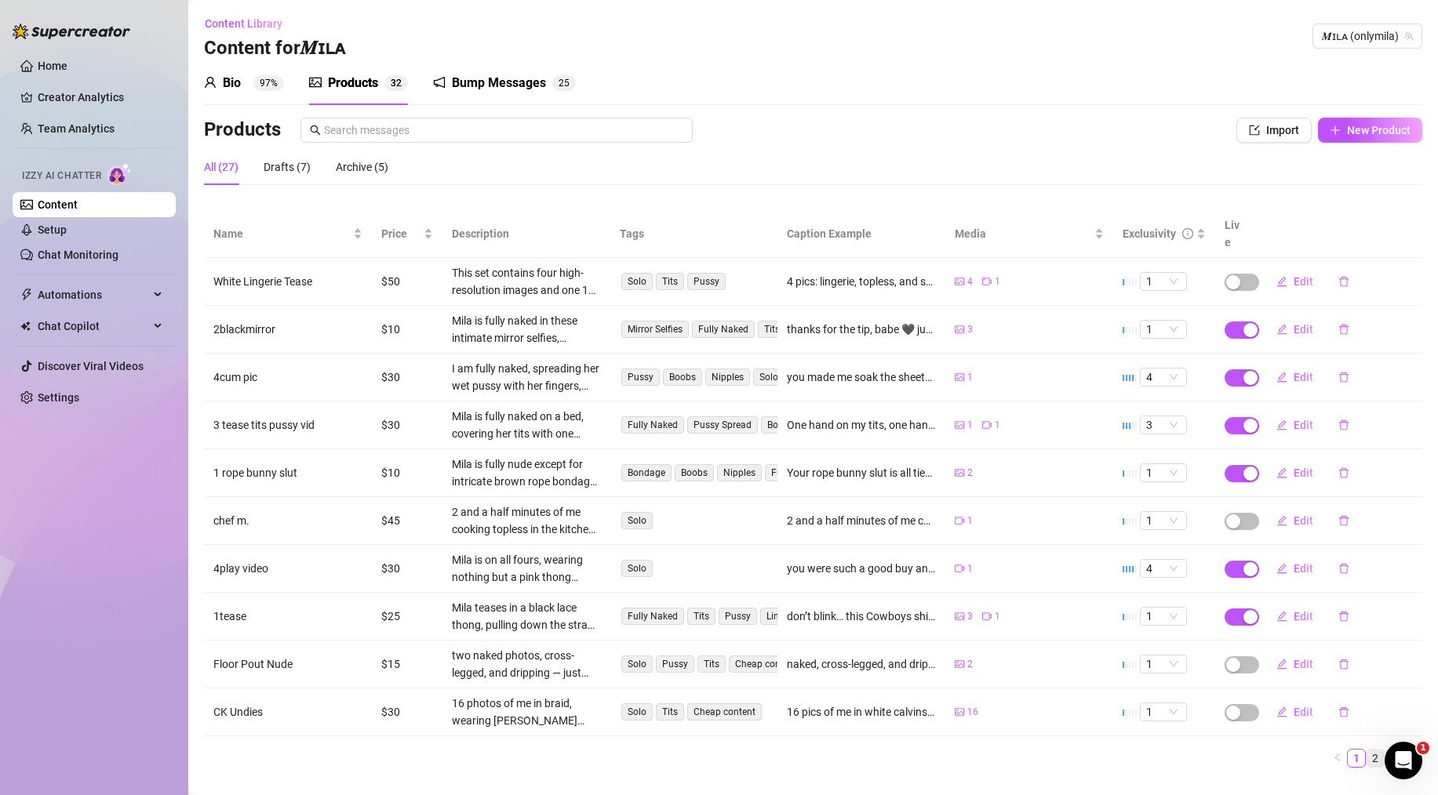
click at [1370, 750] on link "2" at bounding box center [1374, 758] width 17 height 17
